Goal: Find specific page/section: Find specific page/section

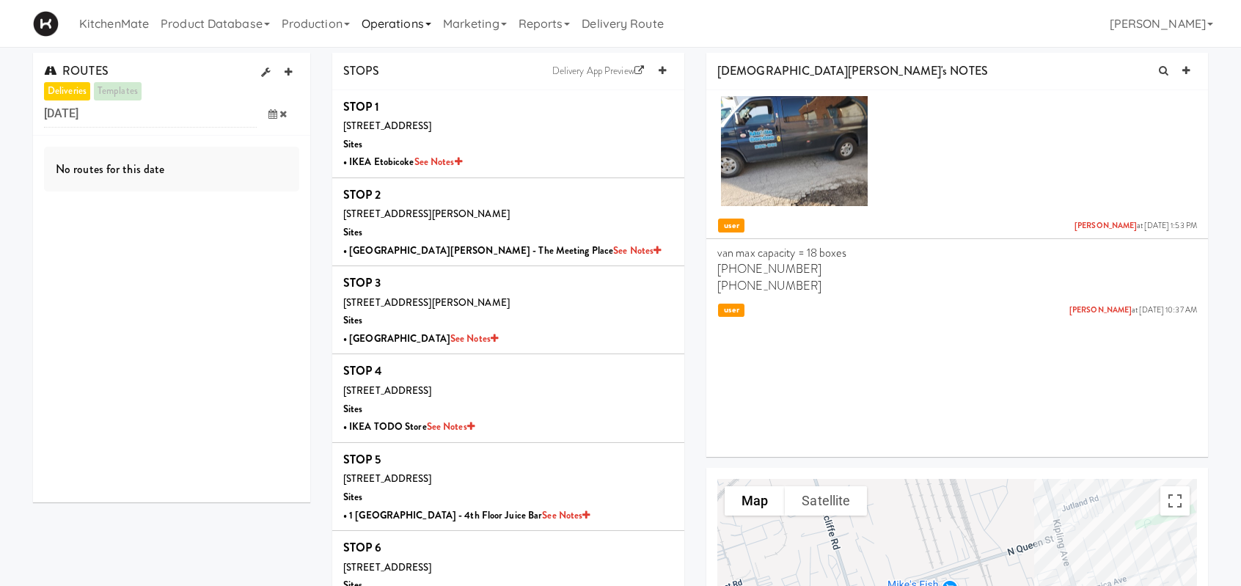
click at [437, 25] on link "Operations" at bounding box center [396, 23] width 81 height 47
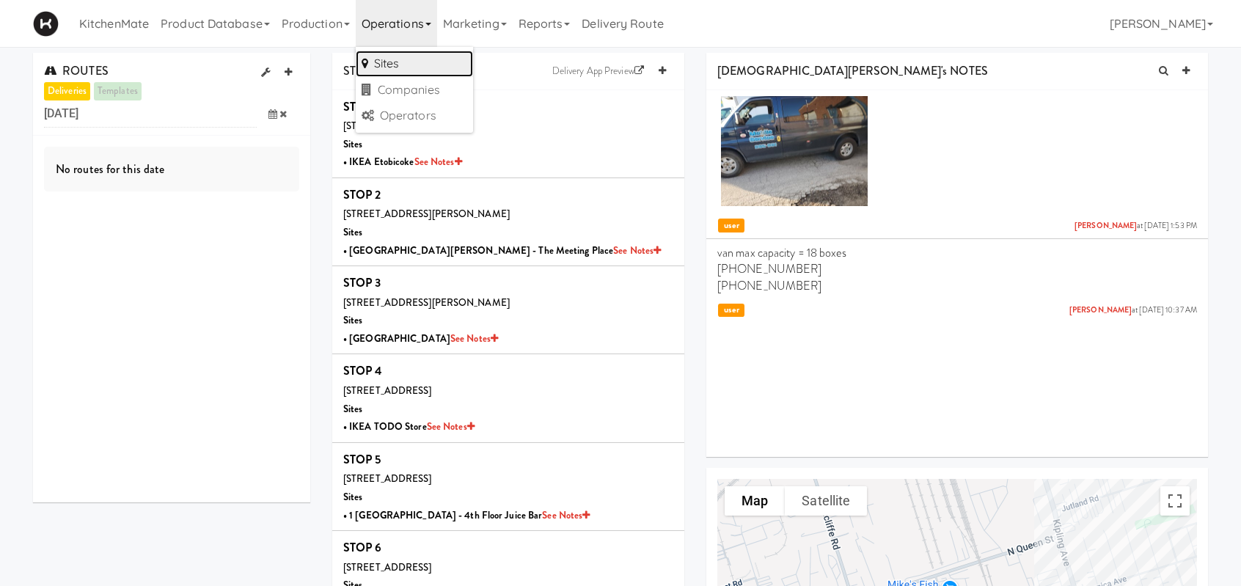
click at [406, 62] on link "Sites" at bounding box center [414, 64] width 117 height 26
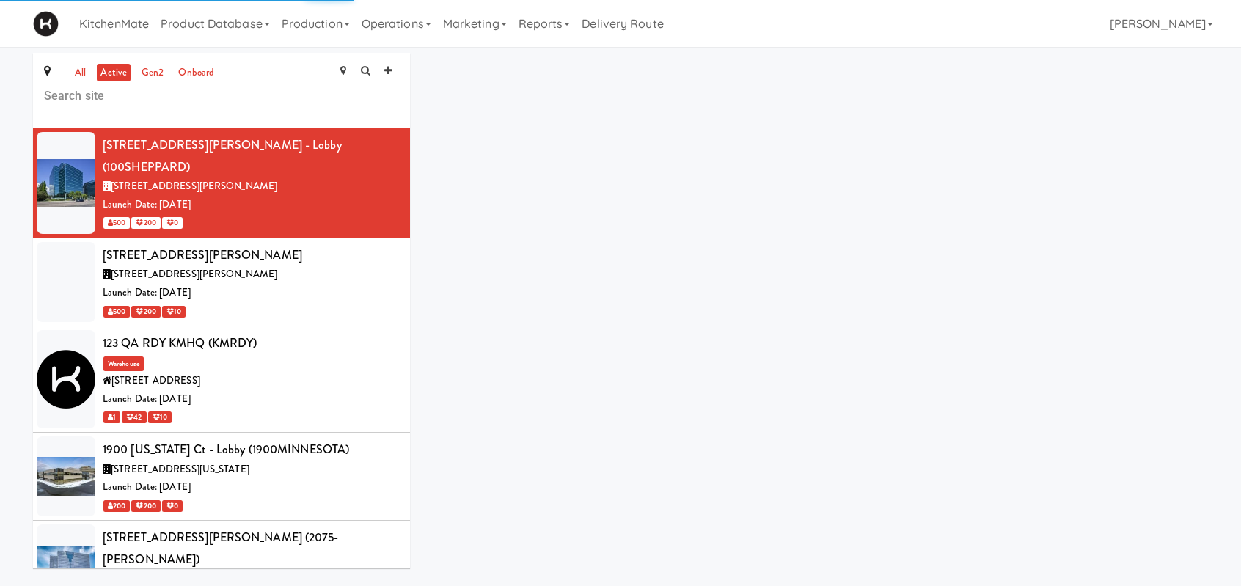
click at [135, 102] on input "text" at bounding box center [221, 95] width 355 height 27
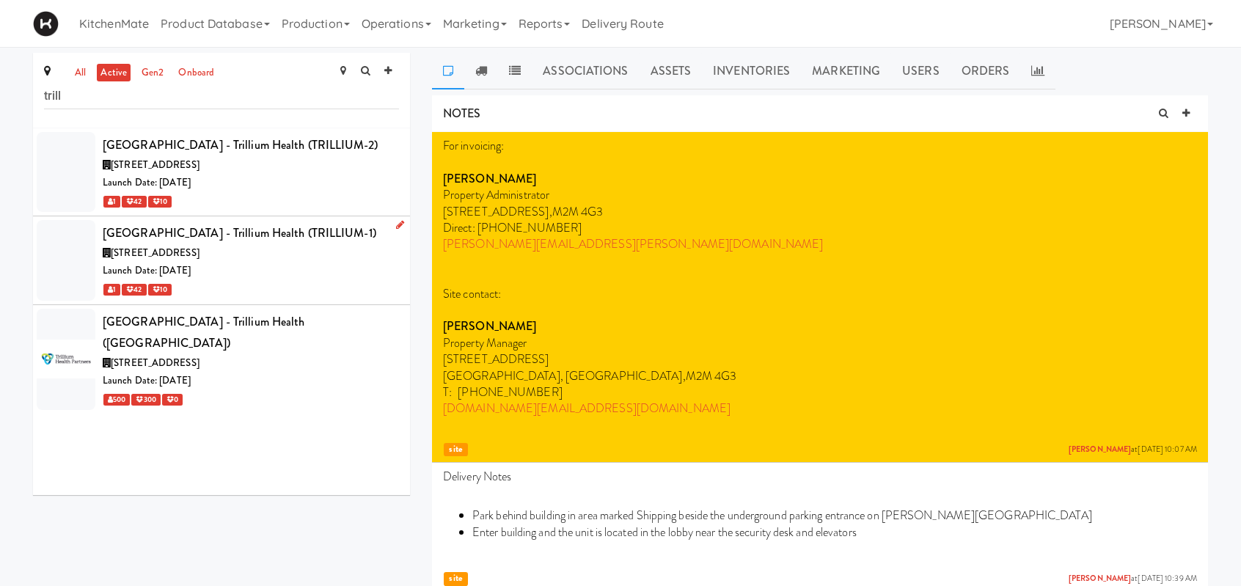
type input "trill"
click at [282, 267] on div "Launch Date: [DATE]" at bounding box center [251, 271] width 296 height 18
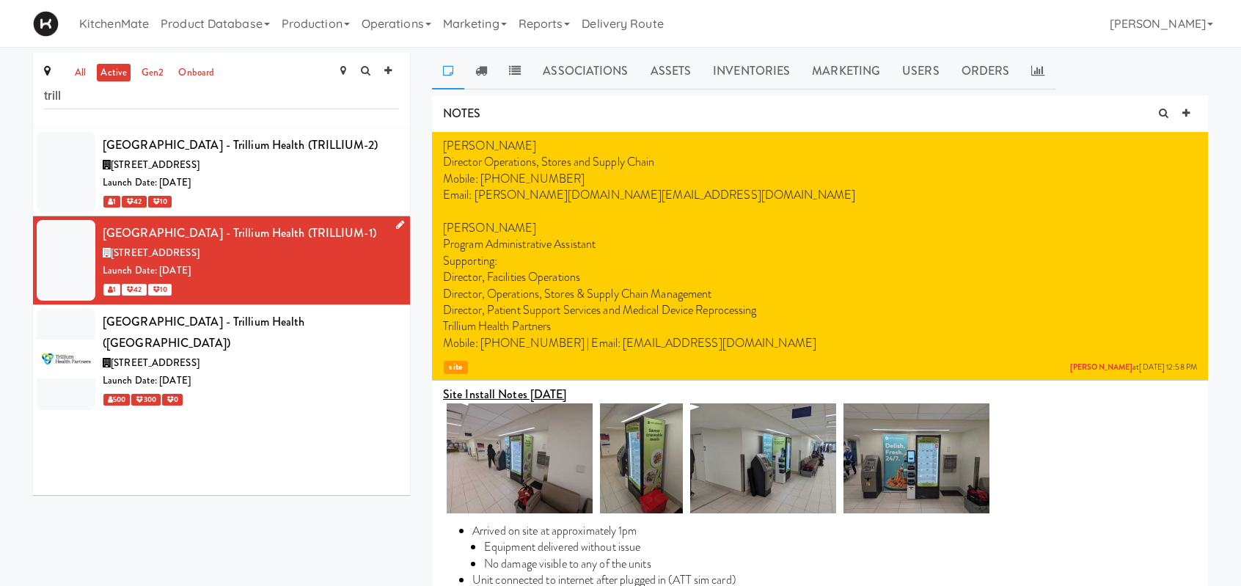
click at [318, 262] on div "Launch Date: [DATE]" at bounding box center [251, 271] width 296 height 18
click at [481, 73] on icon at bounding box center [481, 71] width 12 height 12
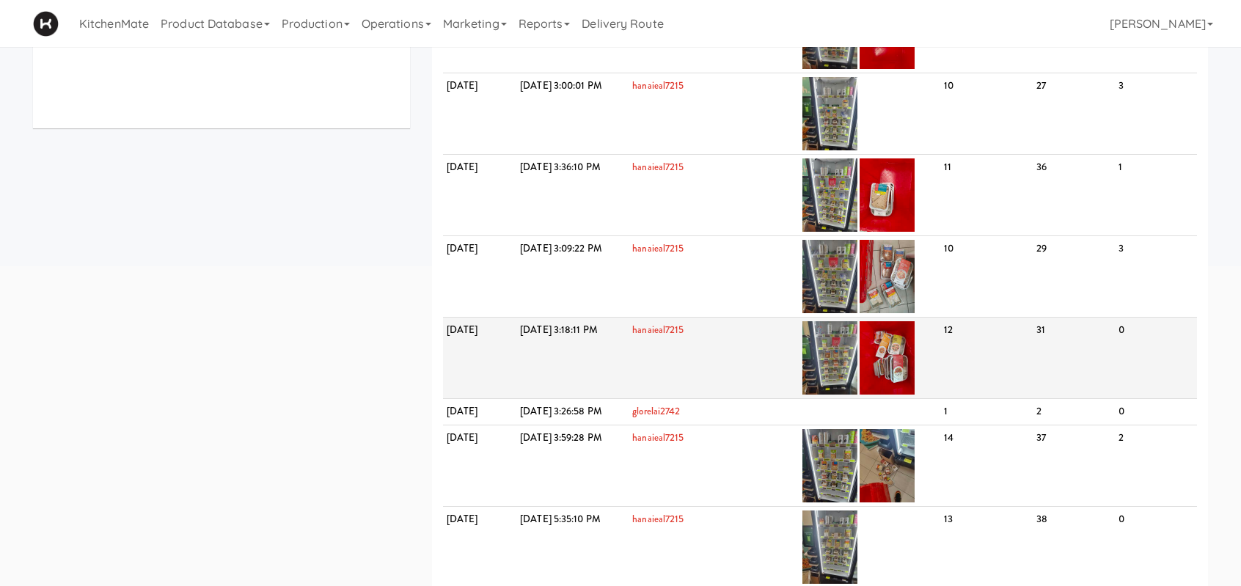
scroll to position [73, 0]
